Goal: Task Accomplishment & Management: Manage account settings

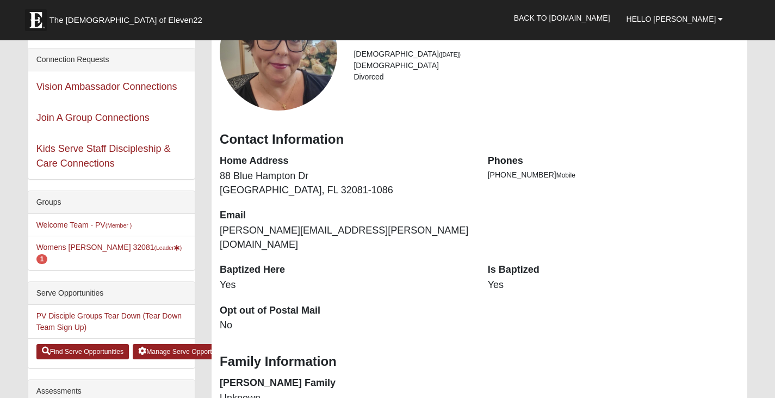
scroll to position [109, 0]
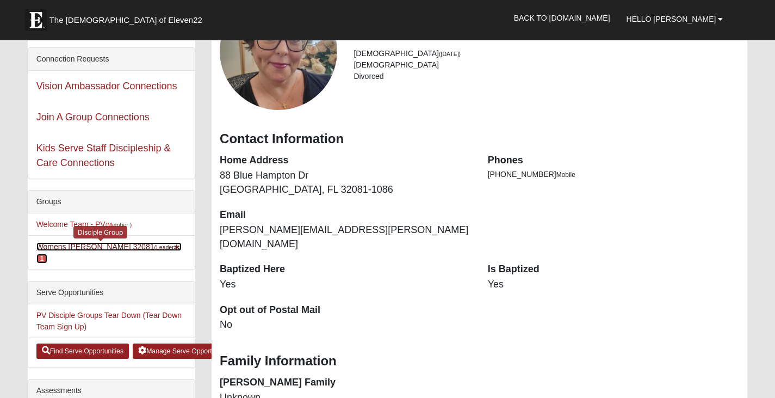
click at [91, 248] on link "Womens [PERSON_NAME] 32081 (Leader ) 1" at bounding box center [109, 252] width 146 height 20
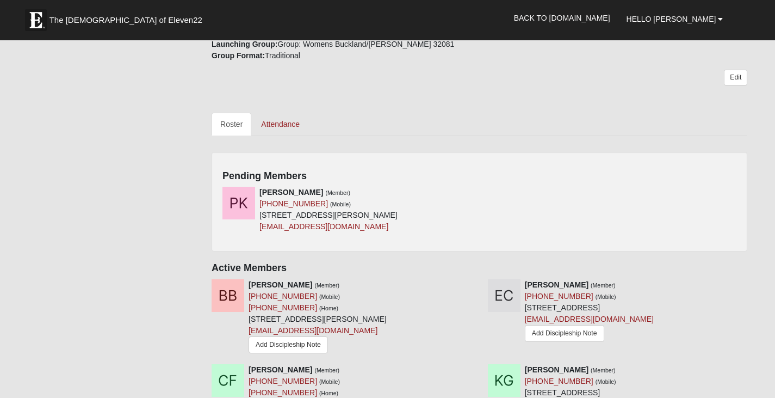
scroll to position [435, 0]
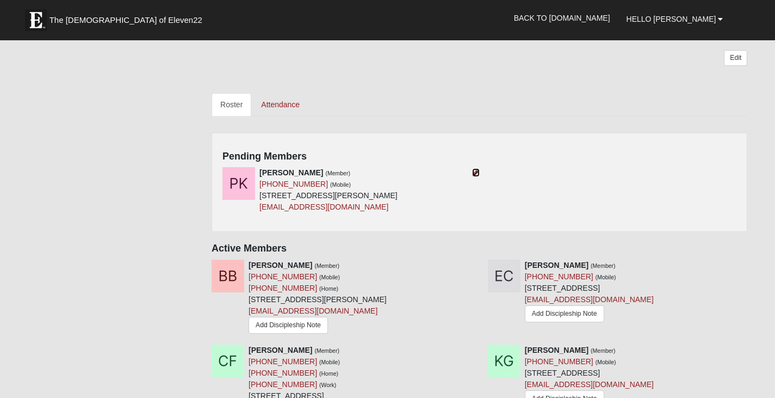
click at [473, 169] on icon at bounding box center [476, 173] width 8 height 8
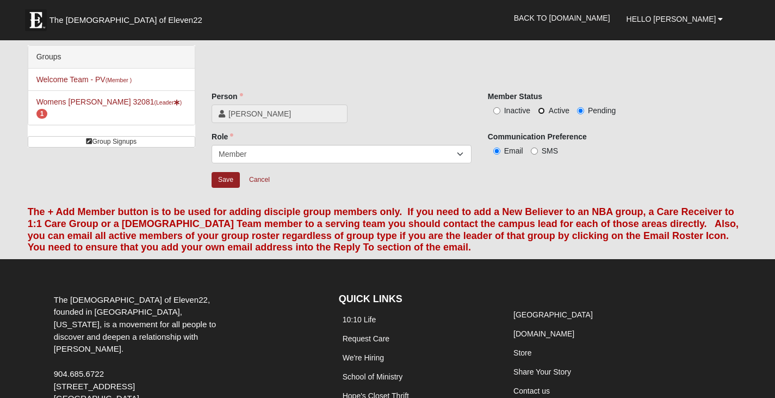
click at [542, 108] on input "Active" at bounding box center [541, 110] width 7 height 7
radio input "true"
click at [218, 181] on input "Save" at bounding box center [226, 180] width 28 height 16
